Goal: Information Seeking & Learning: Learn about a topic

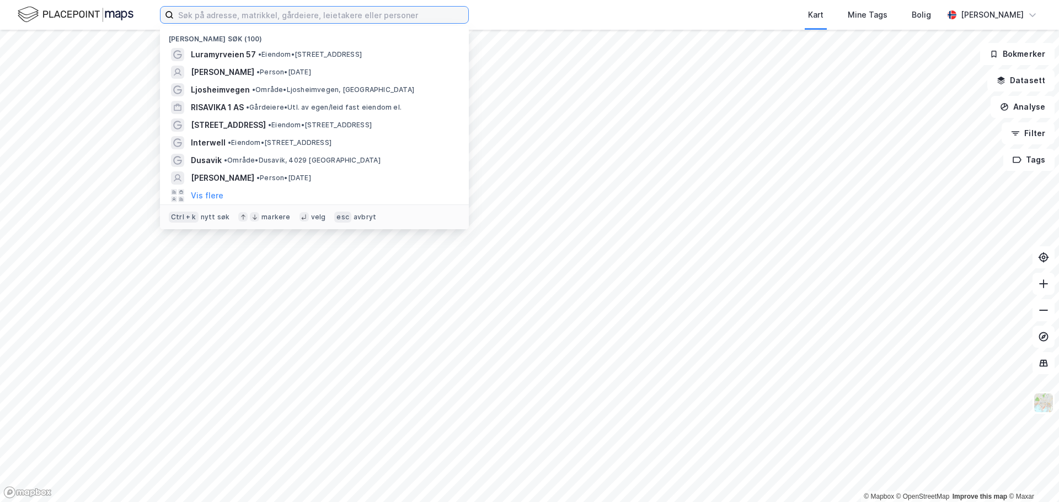
click at [211, 16] on input at bounding box center [321, 15] width 294 height 17
paste input "Mekjarvik Eiendom AS"
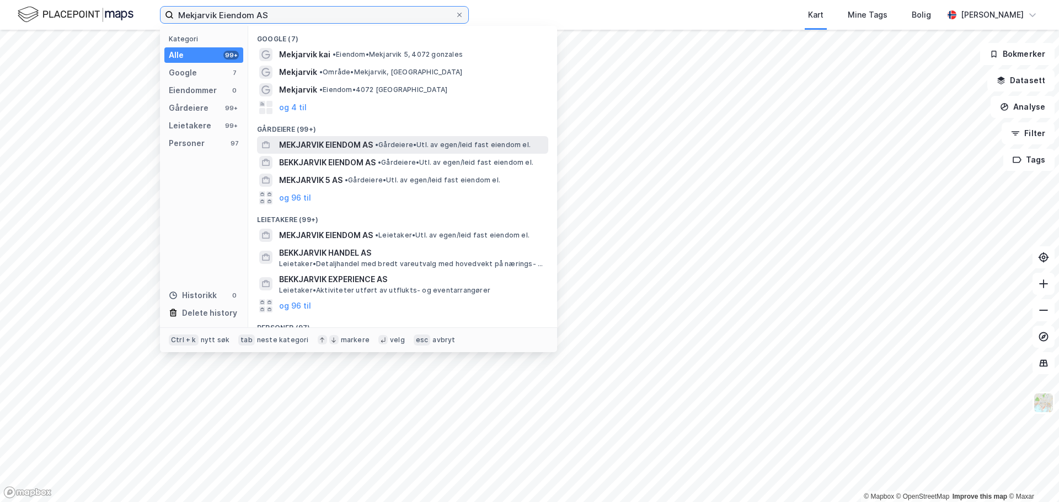
type input "Mekjarvik Eiendom AS"
click at [356, 143] on span "MEKJARVIK EIENDOM AS" at bounding box center [326, 144] width 94 height 13
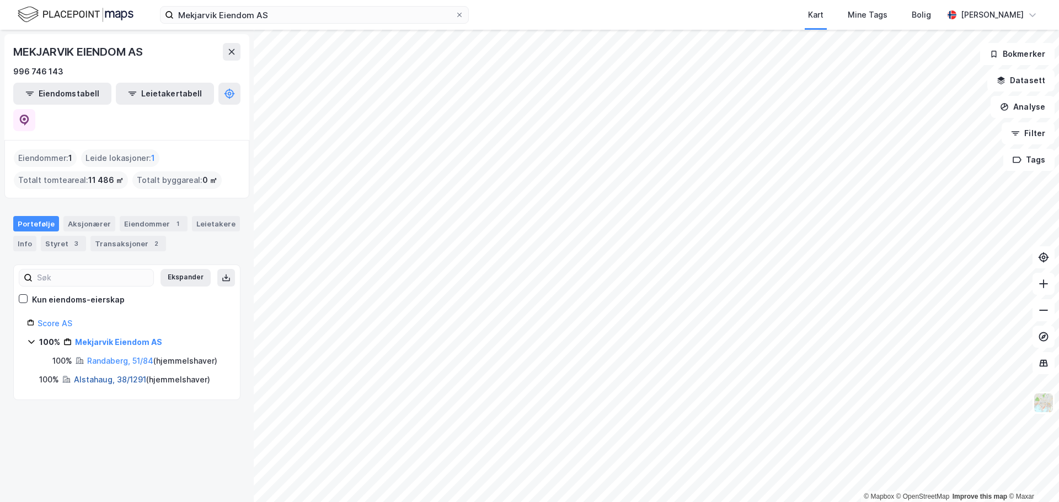
click at [104, 375] on link "Alstahaug, 38/1291" at bounding box center [110, 379] width 72 height 9
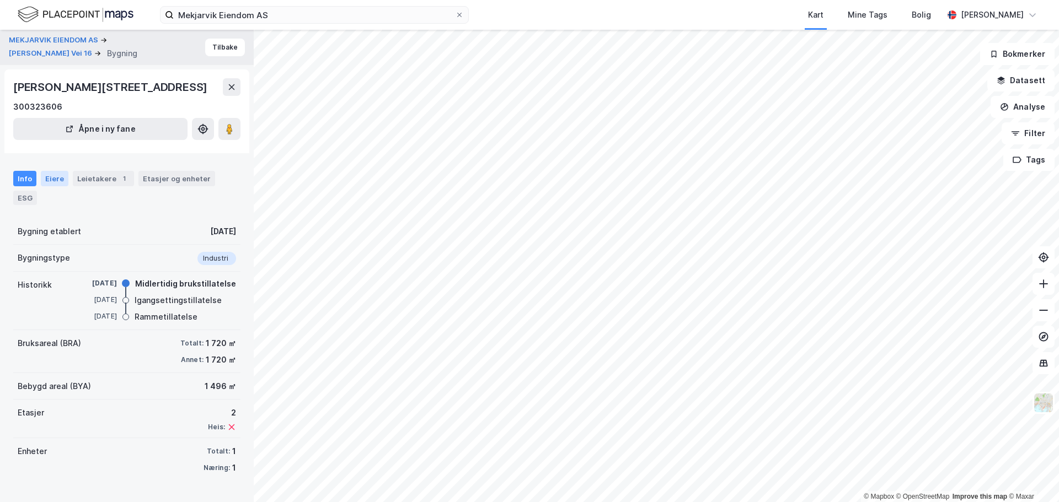
click at [51, 186] on div "Eiere" at bounding box center [55, 178] width 28 height 15
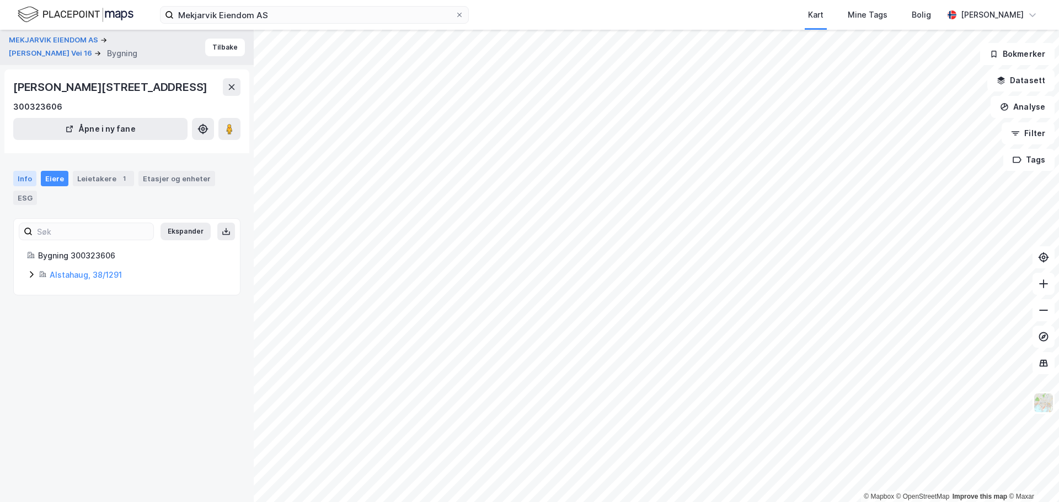
click at [27, 186] on div "Info" at bounding box center [24, 178] width 23 height 15
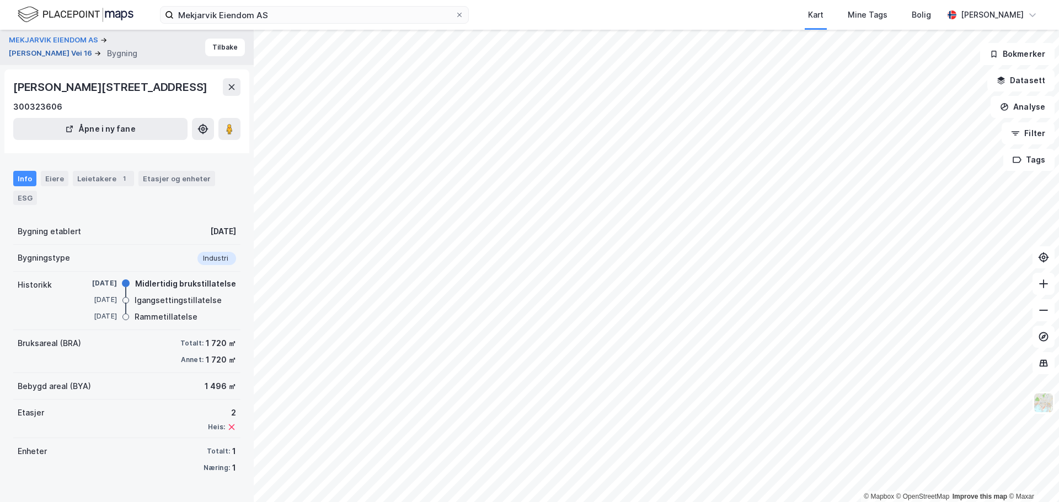
click at [59, 55] on button "[PERSON_NAME] Vei 16" at bounding box center [51, 53] width 85 height 11
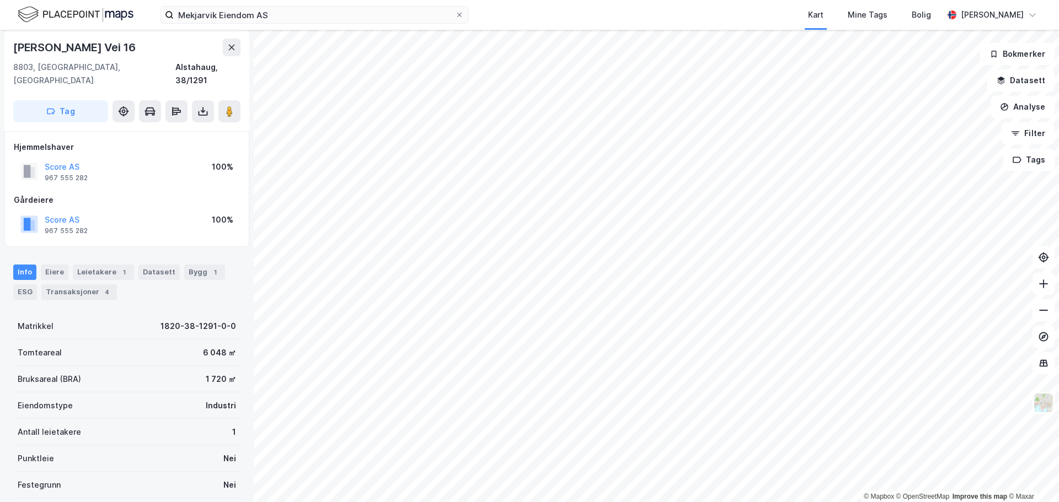
scroll to position [133, 0]
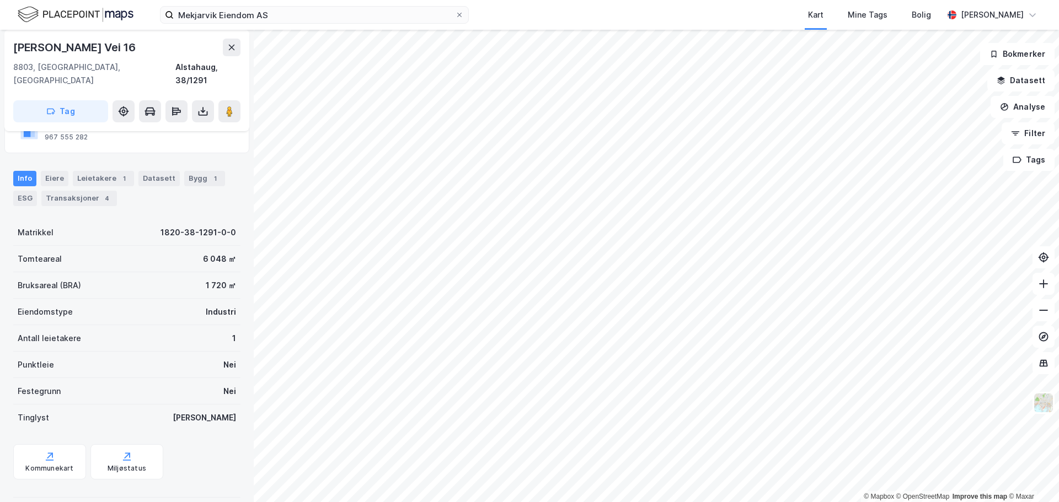
click at [214, 116] on div "© Mapbox © OpenStreetMap Improve this map © Maxar MEKJARVIK EIENDOM AS Eiendom …" at bounding box center [529, 266] width 1059 height 473
